Goal: Information Seeking & Learning: Learn about a topic

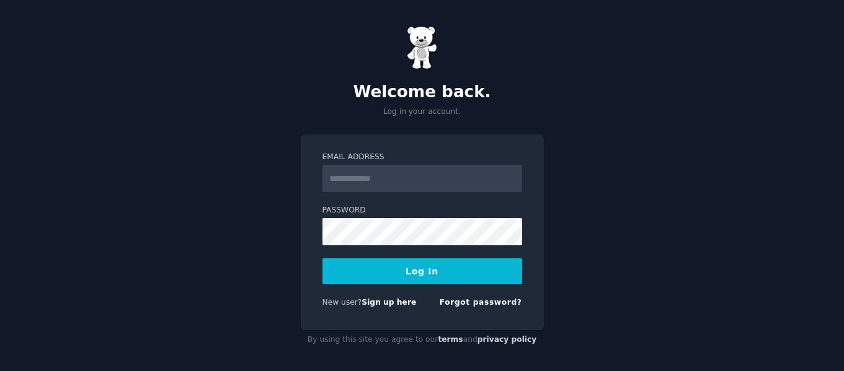
type input "**********"
click at [353, 278] on button "Log In" at bounding box center [422, 272] width 200 height 26
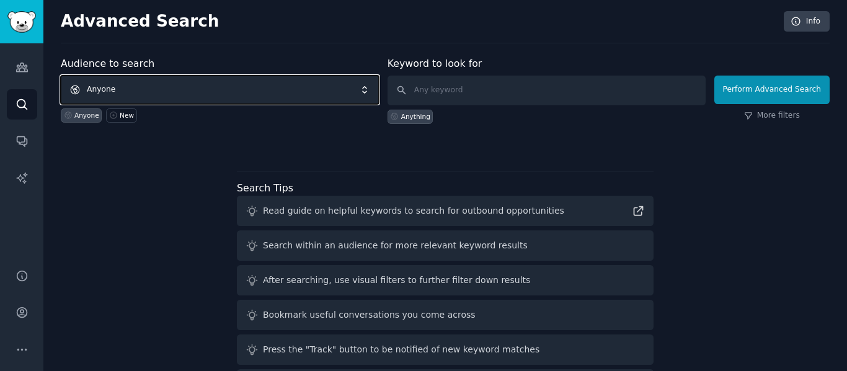
click at [184, 84] on span "Anyone" at bounding box center [220, 90] width 318 height 29
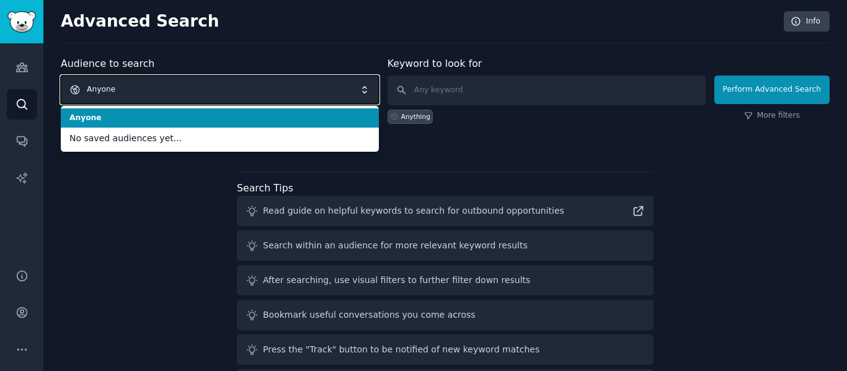
click at [185, 84] on span "Anyone" at bounding box center [220, 90] width 318 height 29
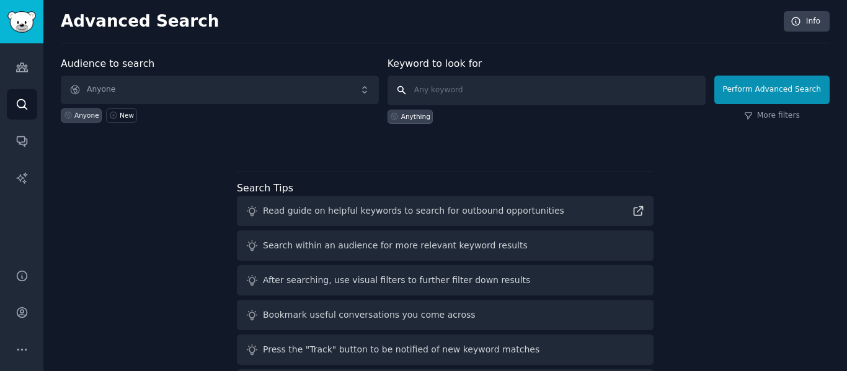
click at [468, 86] on input "text" at bounding box center [547, 91] width 318 height 30
paste input "beneficios del colageno"
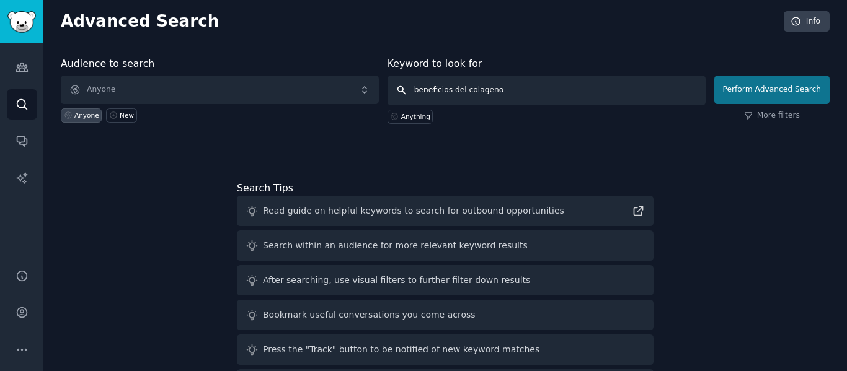
type input "beneficios del colageno"
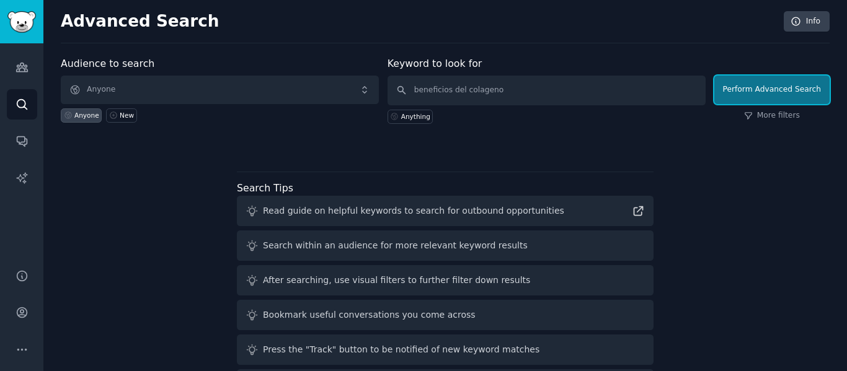
click at [755, 82] on button "Perform Advanced Search" at bounding box center [771, 90] width 115 height 29
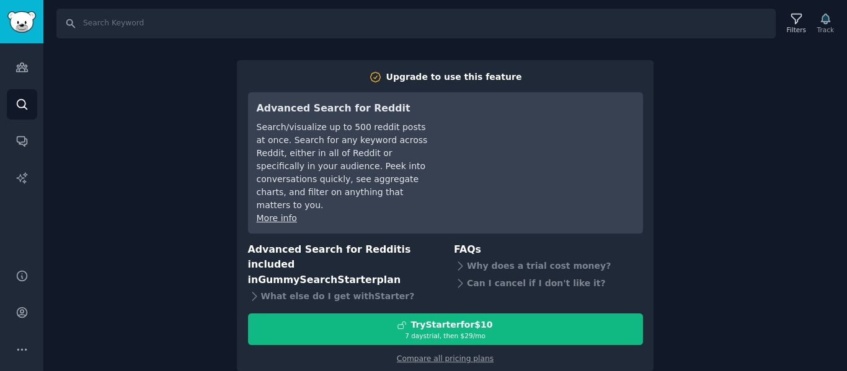
click at [741, 187] on div "Search Filters Track Upgrade to use this feature Advanced Search for Reddit Sea…" at bounding box center [445, 185] width 804 height 371
click at [16, 63] on icon "Sidebar" at bounding box center [22, 67] width 13 height 13
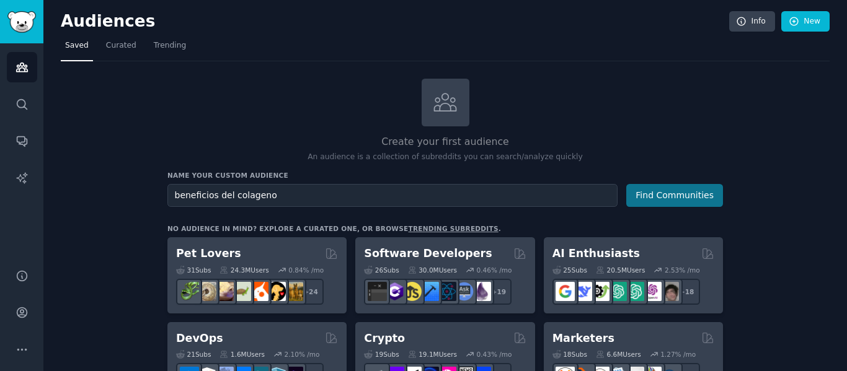
type input "beneficios del colageno"
click at [672, 198] on button "Find Communities" at bounding box center [674, 195] width 97 height 23
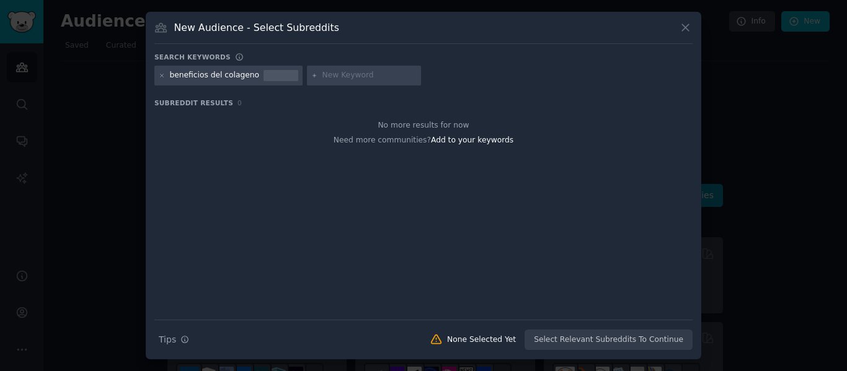
click at [196, 74] on div "beneficios del colageno" at bounding box center [215, 75] width 90 height 11
click at [177, 82] on div "beneficios del colageno" at bounding box center [228, 76] width 148 height 20
click at [157, 77] on div "beneficios del colageno" at bounding box center [228, 76] width 148 height 20
click at [161, 76] on icon at bounding box center [162, 76] width 7 height 7
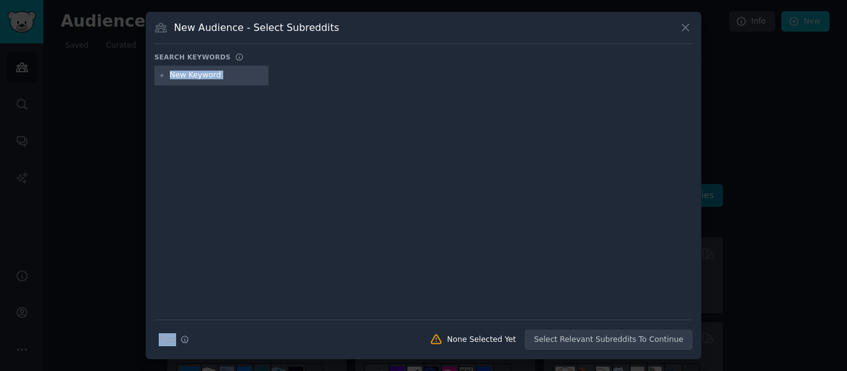
click at [192, 70] on div at bounding box center [211, 76] width 114 height 20
click at [219, 80] on input "text" at bounding box center [217, 75] width 94 height 11
paste input "benefits of collagen"
type input "benefits of collagen"
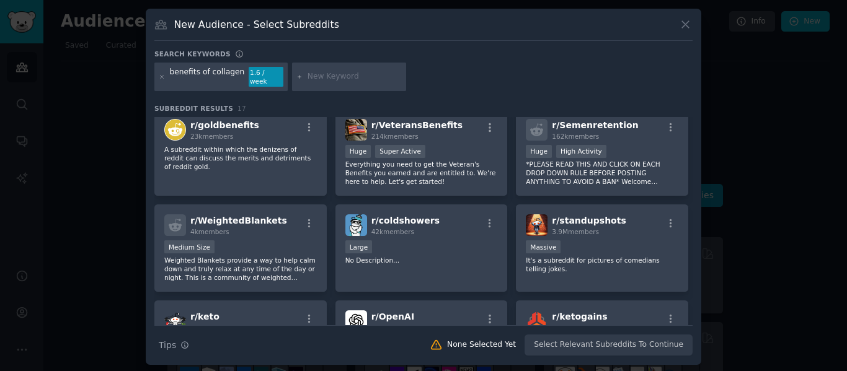
scroll to position [194, 0]
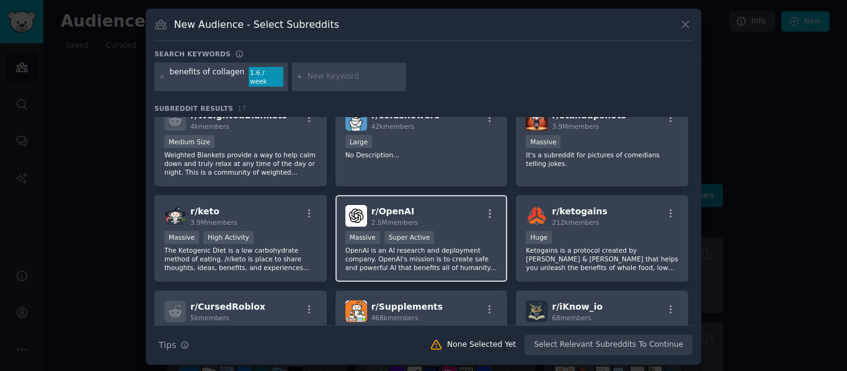
click at [456, 247] on p "OpenAI is an AI research and deployment company. OpenAI's mission is to create …" at bounding box center [421, 259] width 153 height 26
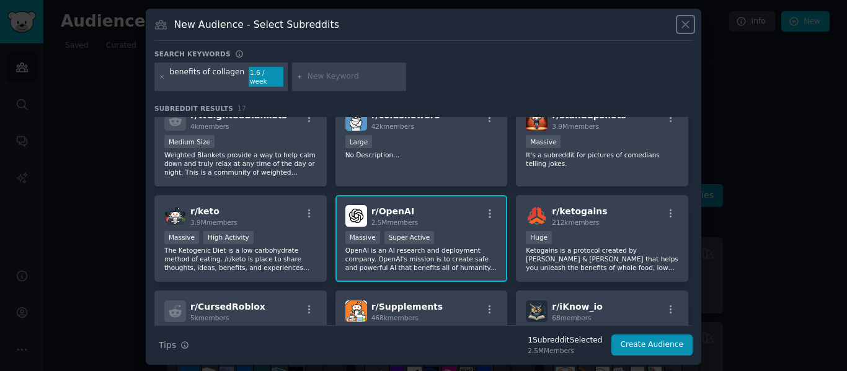
click at [687, 28] on icon at bounding box center [685, 24] width 7 height 7
